Goal: Task Accomplishment & Management: Complete application form

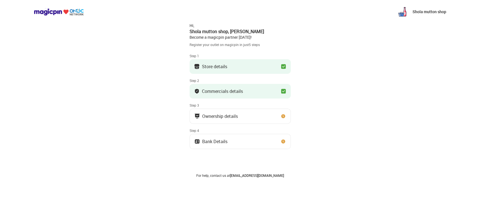
click at [285, 89] on img at bounding box center [284, 92] width 6 height 6
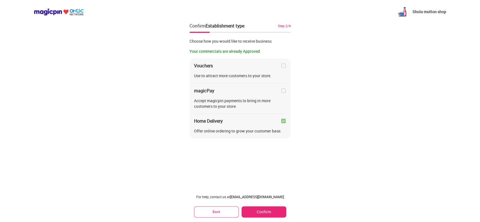
click at [219, 216] on button "Back" at bounding box center [216, 212] width 45 height 11
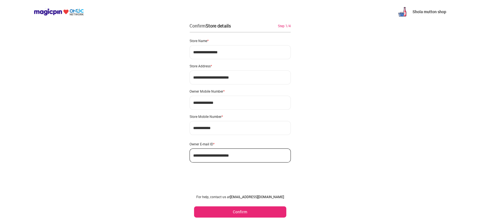
click at [250, 206] on div "For help, contact us at partner@magicpin.in Confirm" at bounding box center [240, 206] width 101 height 32
click at [249, 213] on button "Confirm" at bounding box center [240, 212] width 92 height 11
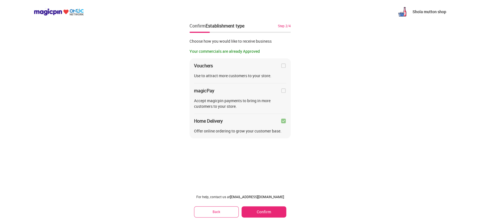
click at [256, 205] on div "For help, contact us at partner@magicpin.in Back Confirm" at bounding box center [240, 206] width 101 height 32
click at [255, 207] on button "Confirm" at bounding box center [264, 212] width 44 height 11
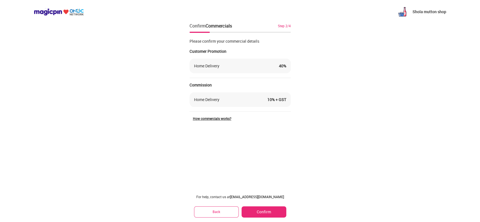
click at [255, 207] on button "Confirm" at bounding box center [264, 212] width 44 height 11
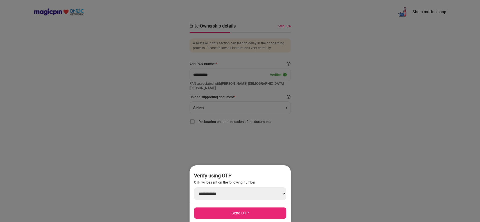
click at [285, 142] on div at bounding box center [240, 111] width 480 height 222
click at [301, 158] on div at bounding box center [240, 111] width 480 height 222
click at [270, 154] on div at bounding box center [240, 111] width 480 height 222
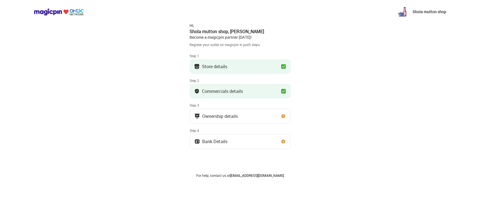
click at [252, 115] on div "Ownership details" at bounding box center [237, 117] width 86 height 6
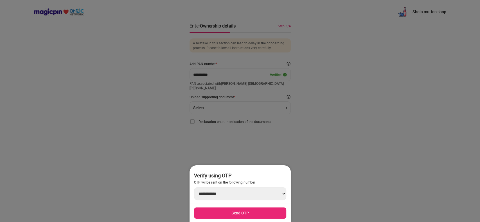
click at [254, 101] on div at bounding box center [240, 111] width 480 height 222
